Goal: Navigation & Orientation: Find specific page/section

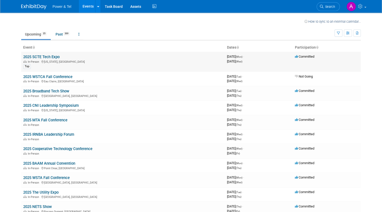
click at [49, 59] on link "2025 SCTE Tech Expo" at bounding box center [41, 57] width 36 height 5
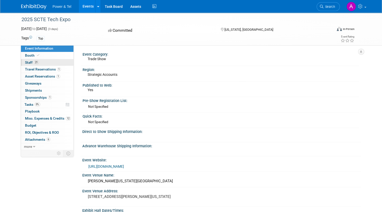
click at [27, 61] on span "Staff 21" at bounding box center [32, 63] width 14 height 4
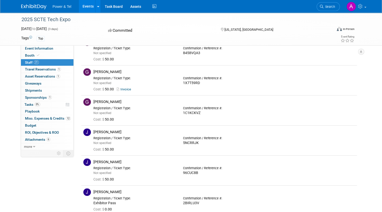
scroll to position [328, 0]
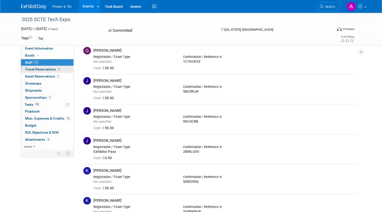
click at [38, 71] on span "Travel Reservations 1" at bounding box center [43, 69] width 36 height 4
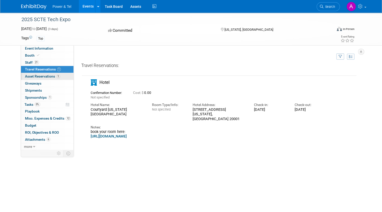
click at [43, 76] on span "Asset Reservations 1" at bounding box center [42, 76] width 35 height 4
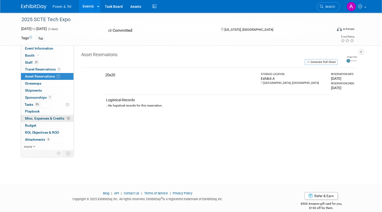
click at [44, 120] on span "Misc. Expenses & Credits 12" at bounding box center [48, 119] width 46 height 4
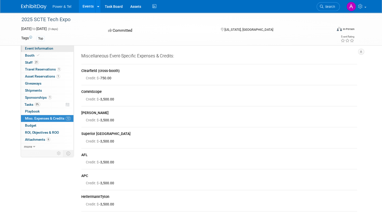
click at [40, 49] on span "Event Information" at bounding box center [39, 48] width 28 height 4
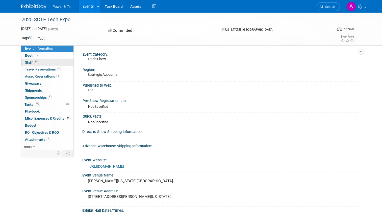
click at [30, 64] on span "Staff 21" at bounding box center [32, 63] width 14 height 4
